Goal: Use online tool/utility: Utilize a website feature to perform a specific function

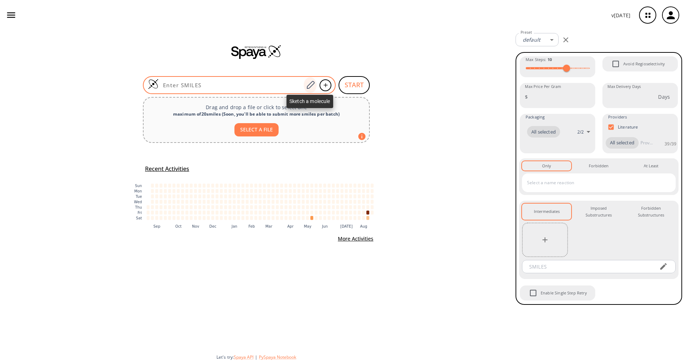
click at [310, 86] on icon at bounding box center [311, 84] width 10 height 9
click at [271, 88] on input at bounding box center [231, 85] width 145 height 7
paste input "O=C(NC1=CC=CC(C)=C1Br)C2=CC=C(C(O)=O)S2"
type input "O=C(NC1=CC=CC(C)=C1Br)C2=CC=C(C(O)=O)S2"
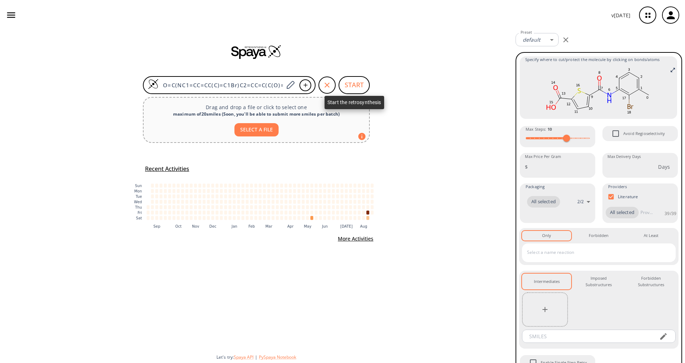
click at [356, 88] on button "START" at bounding box center [354, 85] width 31 height 18
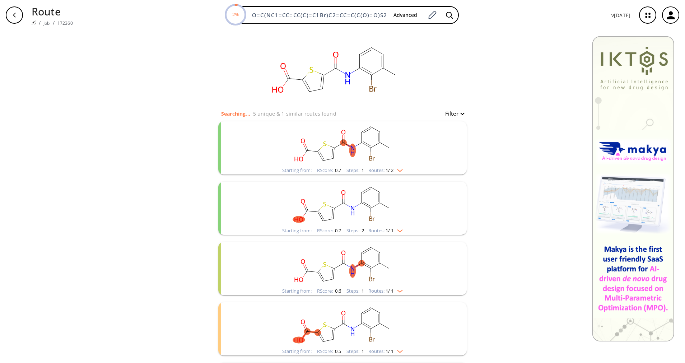
click at [389, 172] on span "1 / 2" at bounding box center [390, 170] width 8 height 5
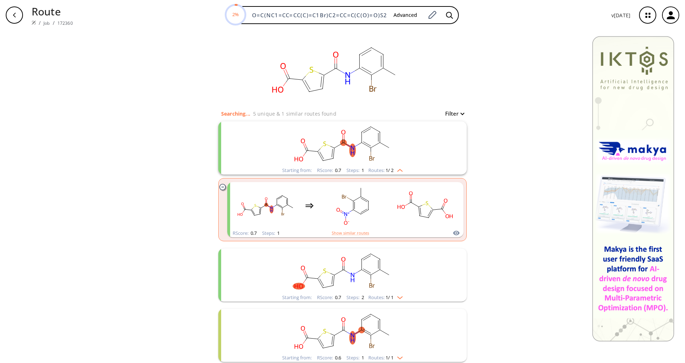
click at [368, 293] on rect "clusters" at bounding box center [342, 271] width 187 height 45
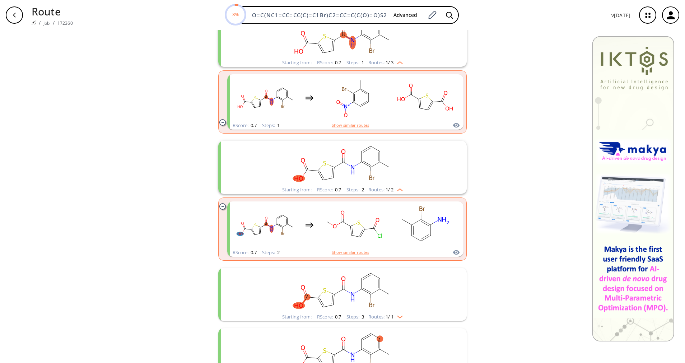
scroll to position [162, 0]
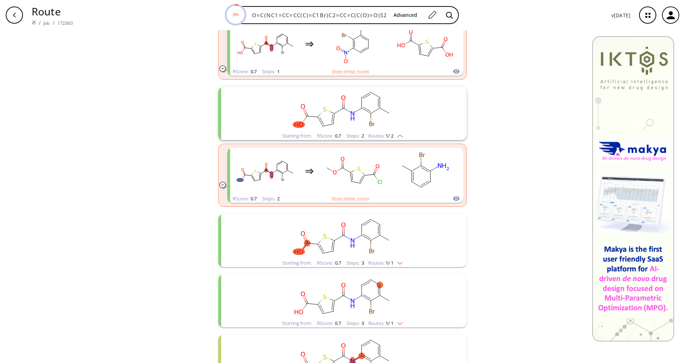
click at [377, 258] on rect "clusters" at bounding box center [342, 236] width 187 height 45
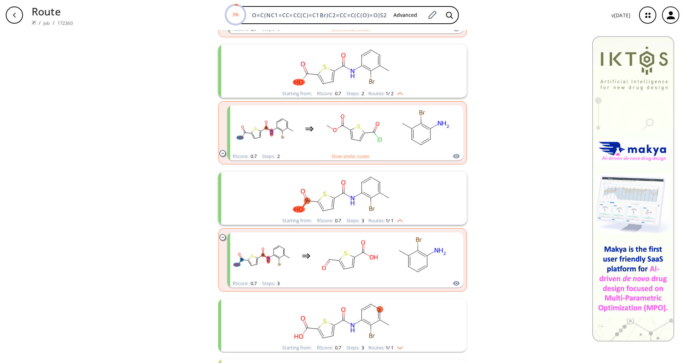
scroll to position [215, 0]
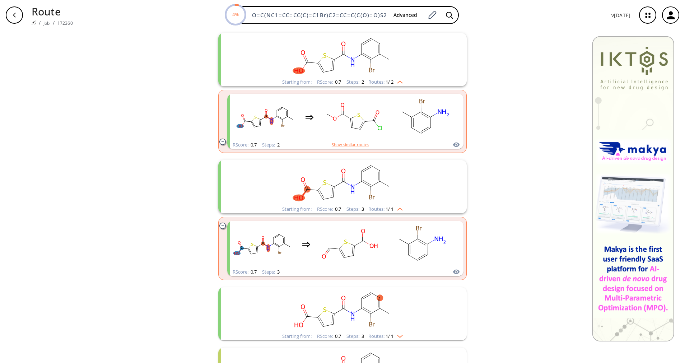
click at [375, 327] on rect "clusters" at bounding box center [342, 309] width 187 height 45
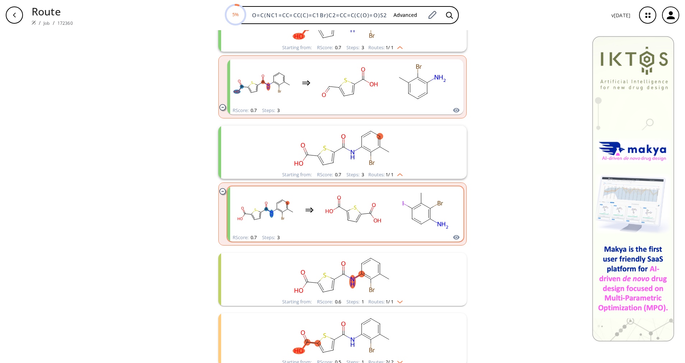
click at [381, 223] on rect "clusters" at bounding box center [353, 209] width 65 height 45
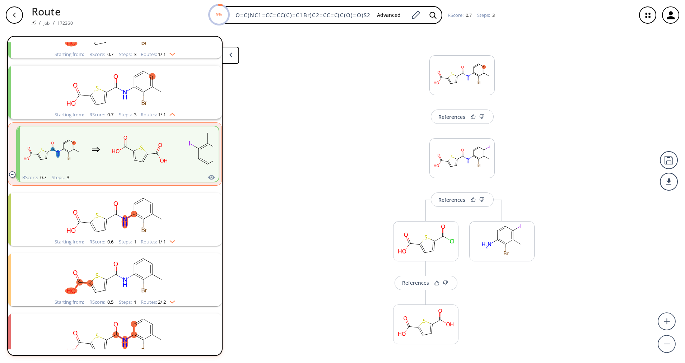
scroll to position [198, 0]
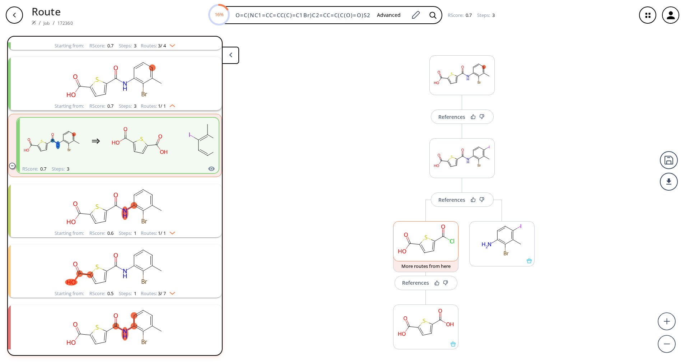
click at [397, 252] on ellipse at bounding box center [402, 252] width 11 height 6
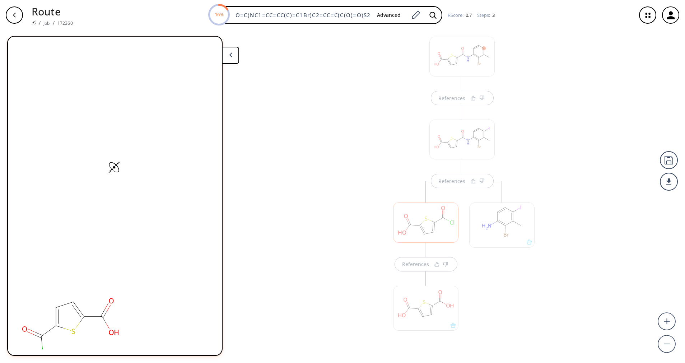
scroll to position [50, 0]
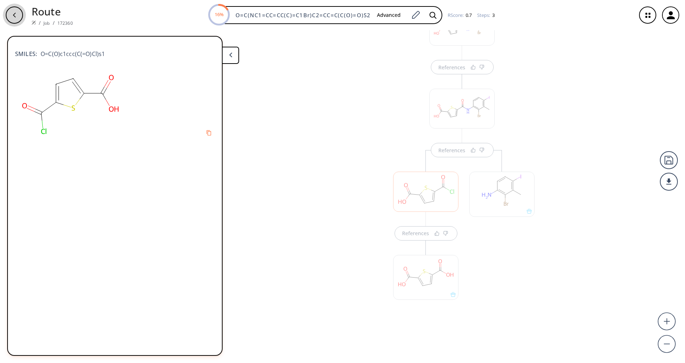
click at [15, 11] on div "button" at bounding box center [14, 14] width 17 height 17
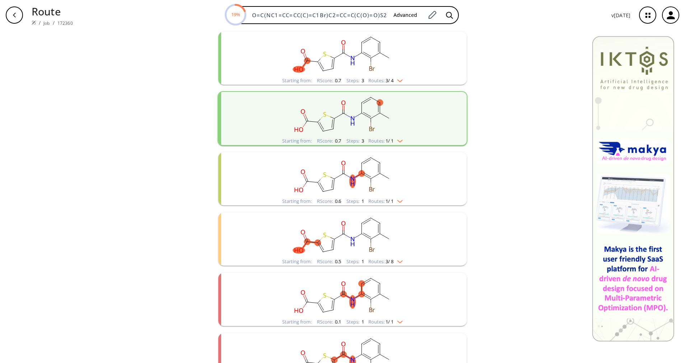
scroll to position [334, 0]
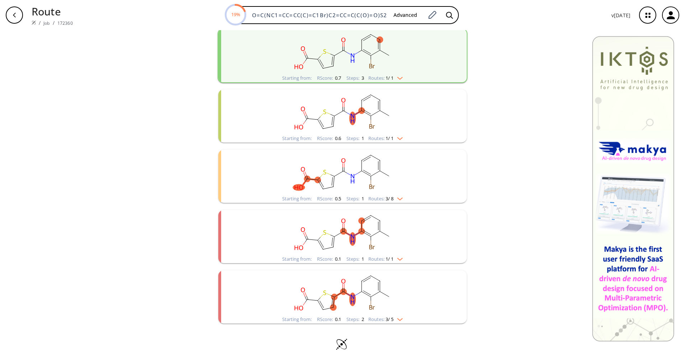
click at [378, 196] on div "Routes: 3 / 8" at bounding box center [385, 198] width 34 height 5
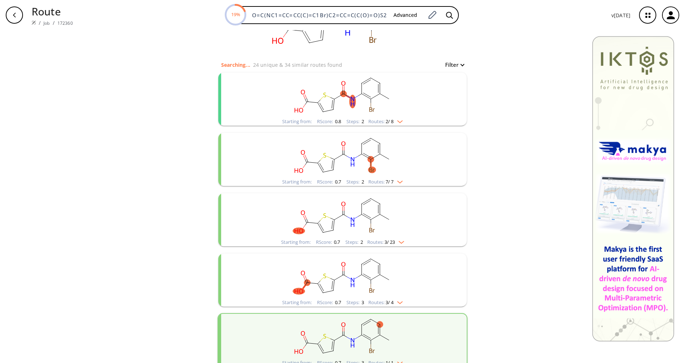
scroll to position [0, 0]
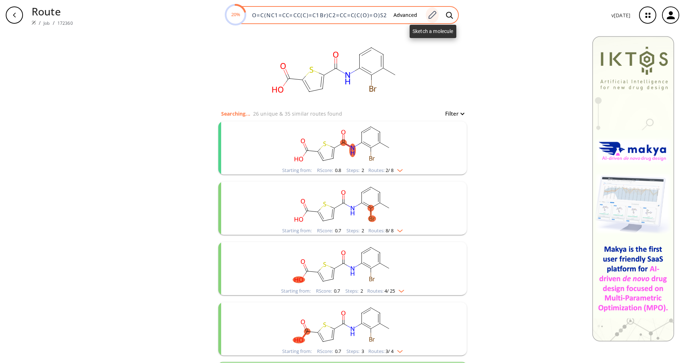
click at [432, 13] on icon at bounding box center [432, 14] width 10 height 9
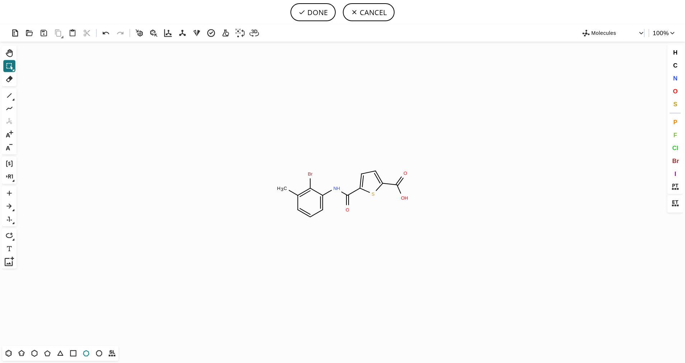
click at [85, 353] on icon at bounding box center [86, 353] width 9 height 9
click at [36, 354] on icon at bounding box center [34, 353] width 9 height 9
click at [680, 94] on button "O" at bounding box center [675, 91] width 12 height 12
click at [382, 157] on tspan "O" at bounding box center [383, 156] width 4 height 5
click at [353, 165] on tspan "O" at bounding box center [354, 165] width 4 height 5
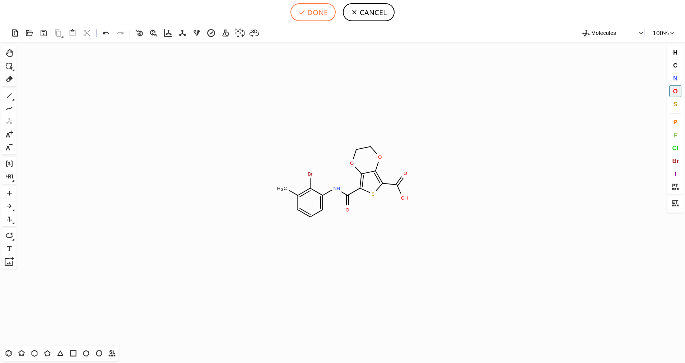
click at [310, 17] on button "DONE" at bounding box center [313, 12] width 45 height 18
type input "O=C(C1SC(C(=O)O)=C2OCCOC=12)NC1C(Br)=C(C)C=CC=1"
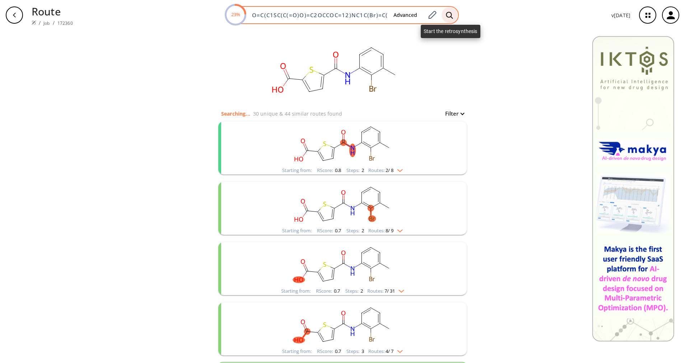
click at [447, 12] on icon at bounding box center [449, 15] width 7 height 8
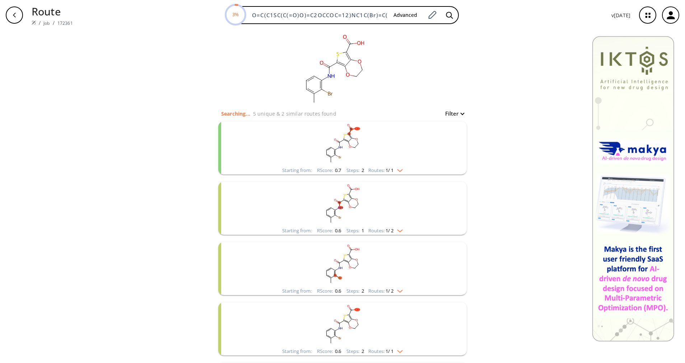
click at [404, 168] on div "Starting from: RScore : 0.7 Steps : 2 Routes: 1 / 1" at bounding box center [342, 170] width 131 height 8
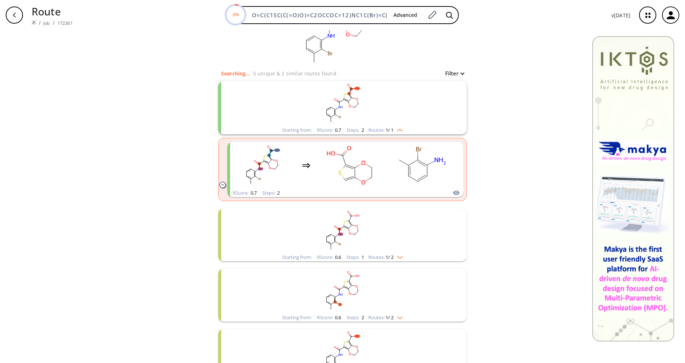
scroll to position [54, 0]
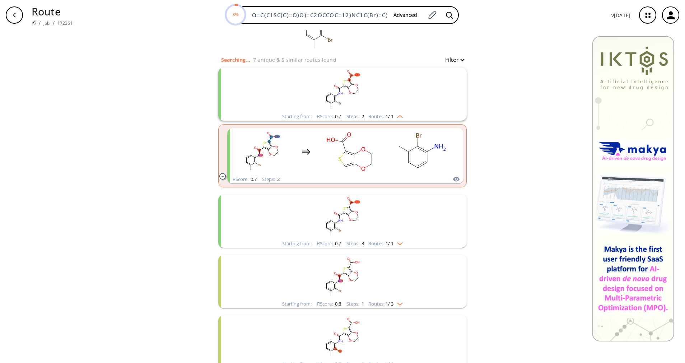
click at [389, 241] on span "1 / 1" at bounding box center [390, 243] width 8 height 5
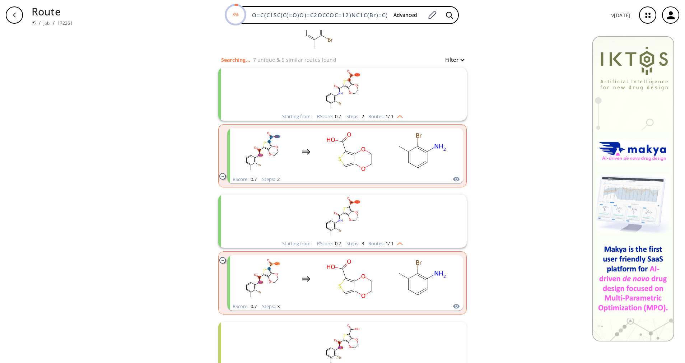
click at [389, 241] on span "1 / 1" at bounding box center [390, 243] width 8 height 5
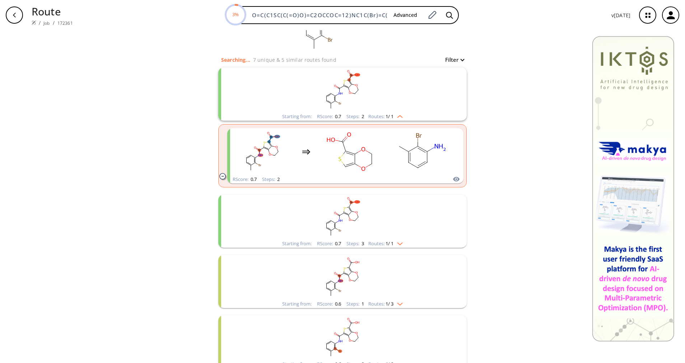
scroll to position [108, 0]
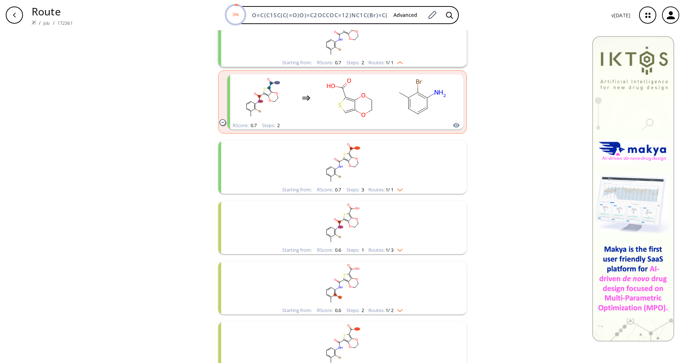
click at [386, 248] on span "1 / 3" at bounding box center [390, 250] width 8 height 5
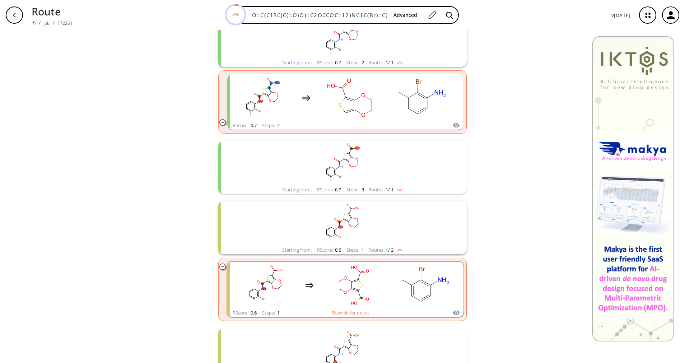
click at [400, 279] on ellipse "clusters" at bounding box center [402, 280] width 6 height 6
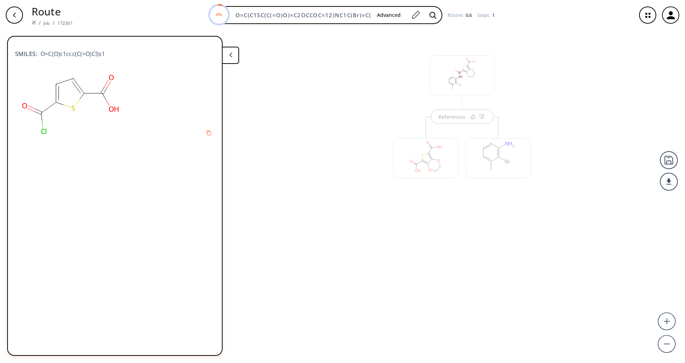
click at [454, 120] on div at bounding box center [426, 155] width 73 height 76
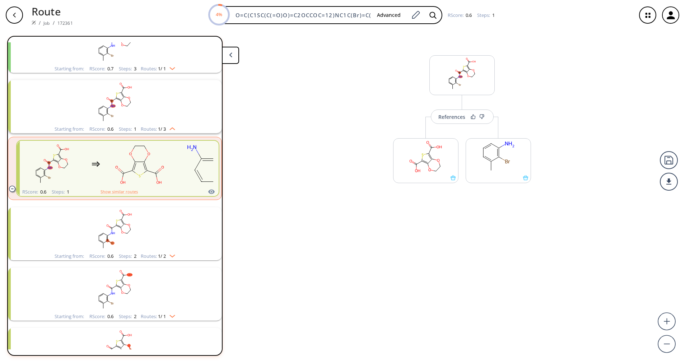
scroll to position [137, 0]
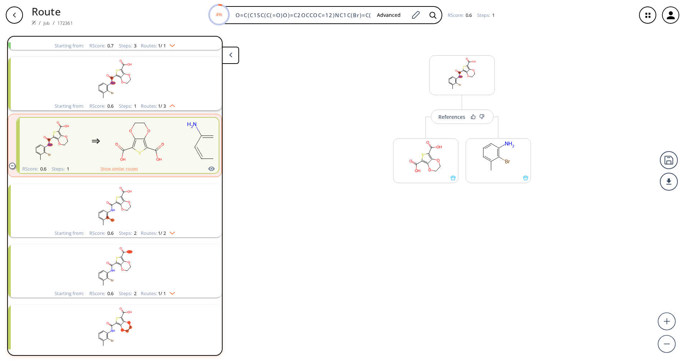
click at [454, 119] on div "References" at bounding box center [451, 117] width 27 height 5
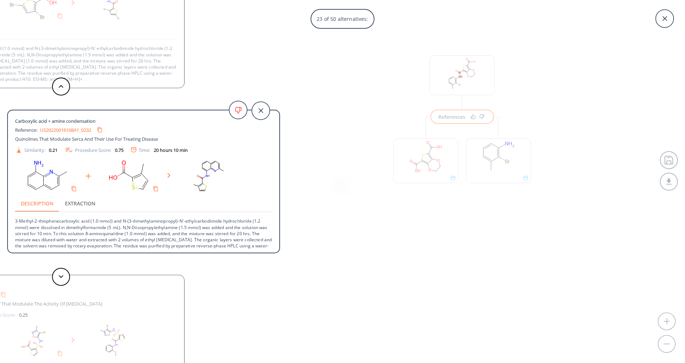
scroll to position [7, 0]
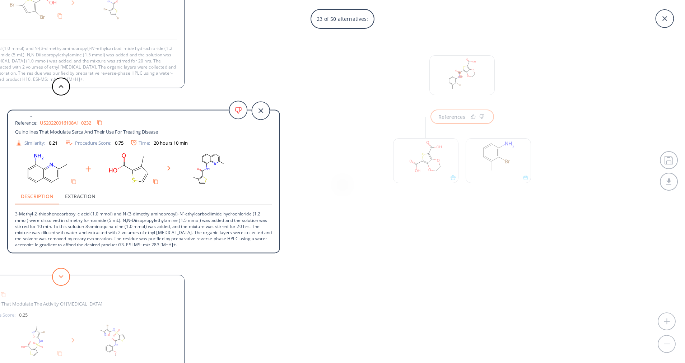
click at [66, 272] on button at bounding box center [61, 277] width 18 height 18
